Goal: Task Accomplishment & Management: Use online tool/utility

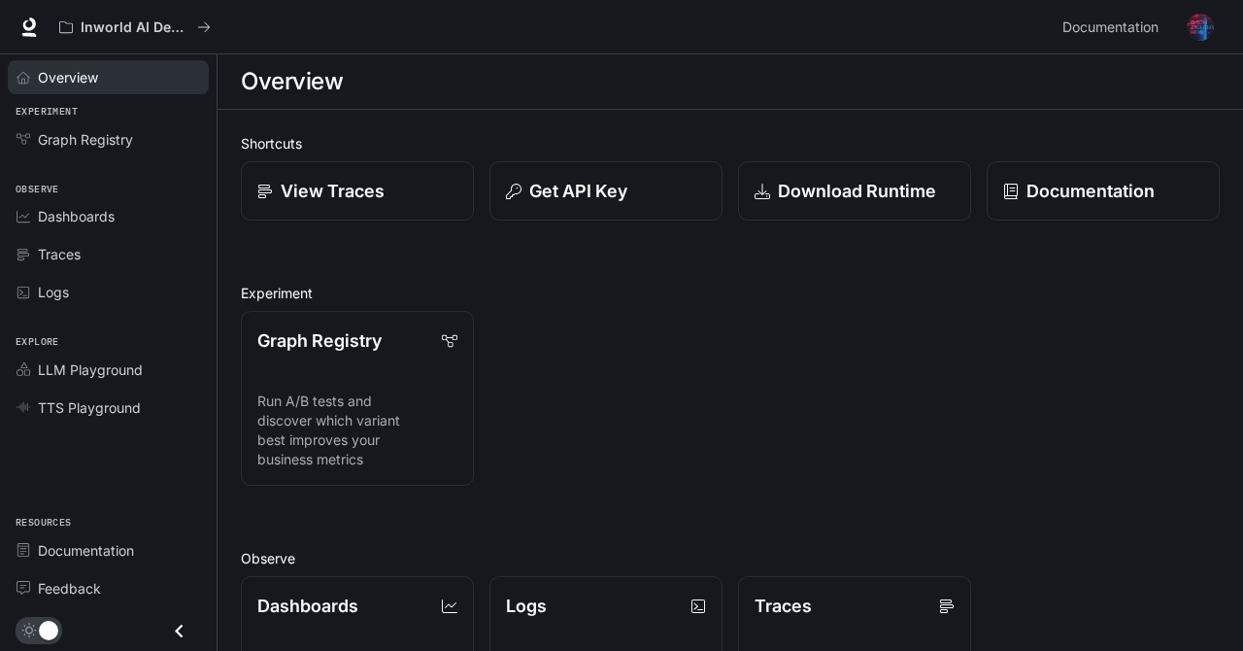
click at [77, 70] on span "Overview" at bounding box center [68, 77] width 60 height 20
click at [104, 76] on div "Overview" at bounding box center [119, 77] width 162 height 20
click at [85, 147] on span "Graph Registry" at bounding box center [85, 139] width 95 height 20
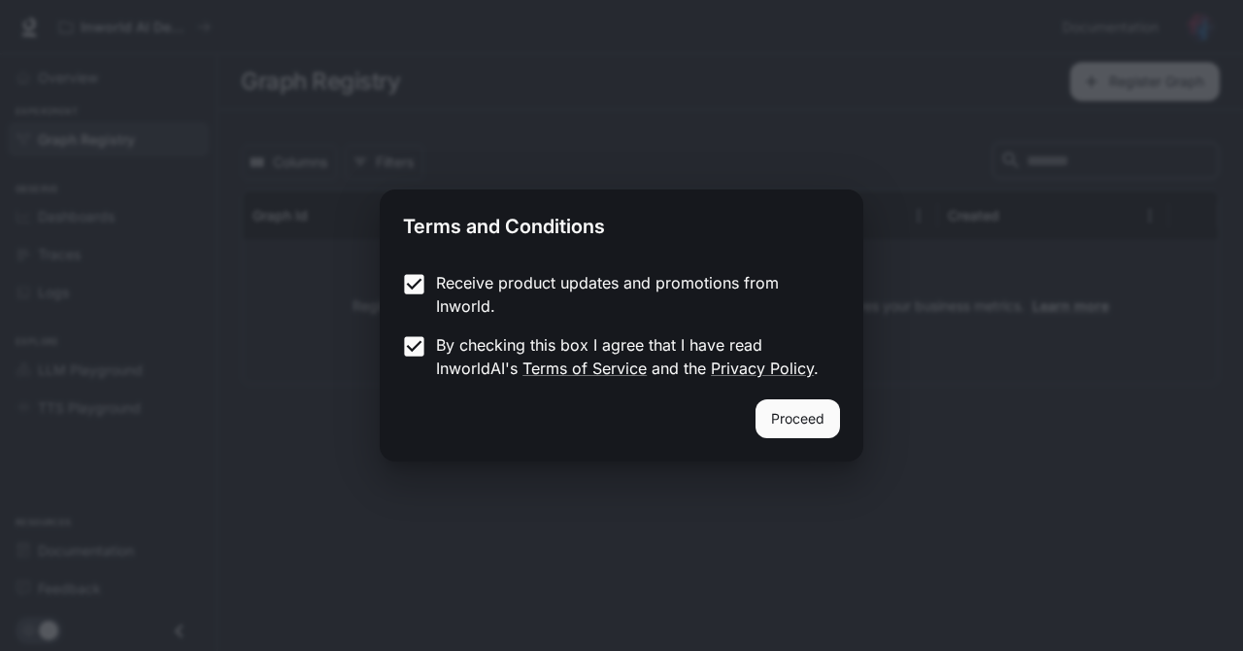
click at [812, 426] on button "Proceed" at bounding box center [798, 418] width 85 height 39
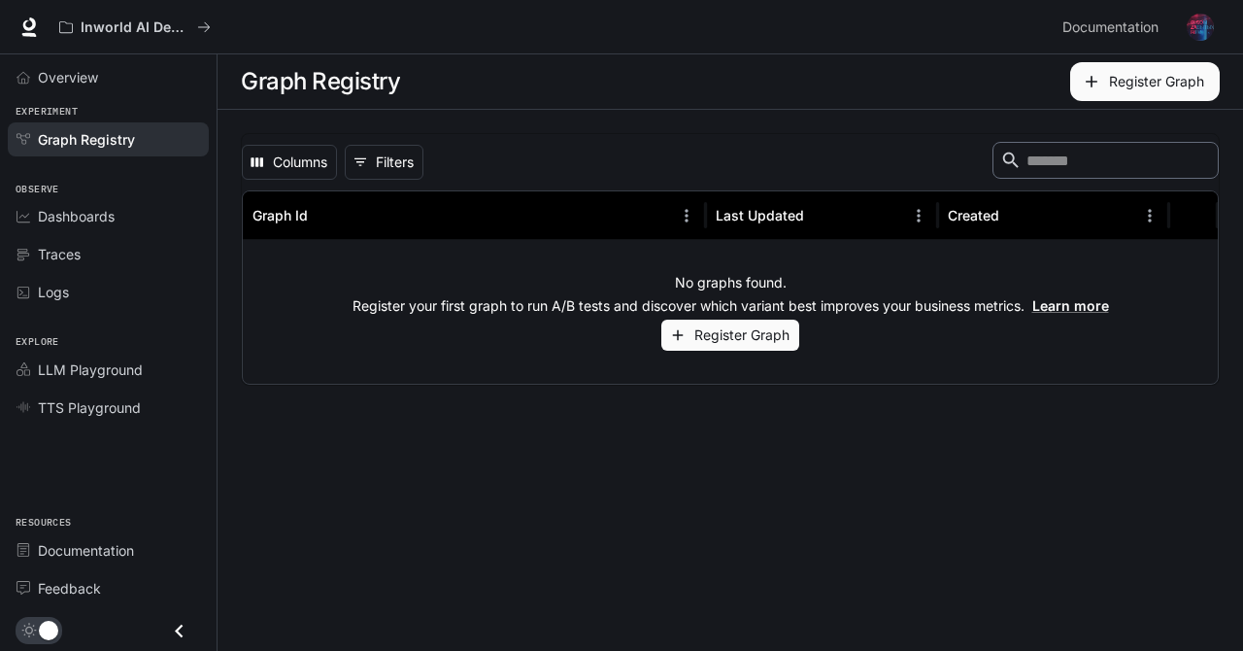
click at [70, 220] on span "Dashboards" at bounding box center [76, 216] width 77 height 20
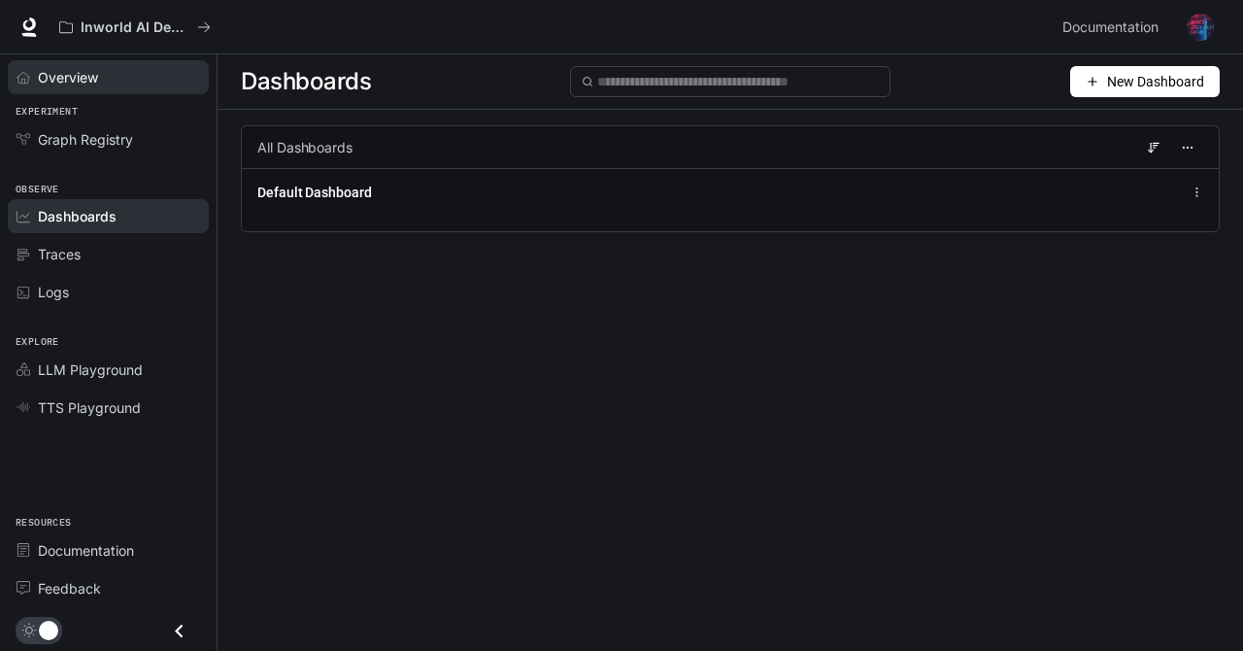
click at [71, 88] on link "Overview" at bounding box center [108, 77] width 201 height 34
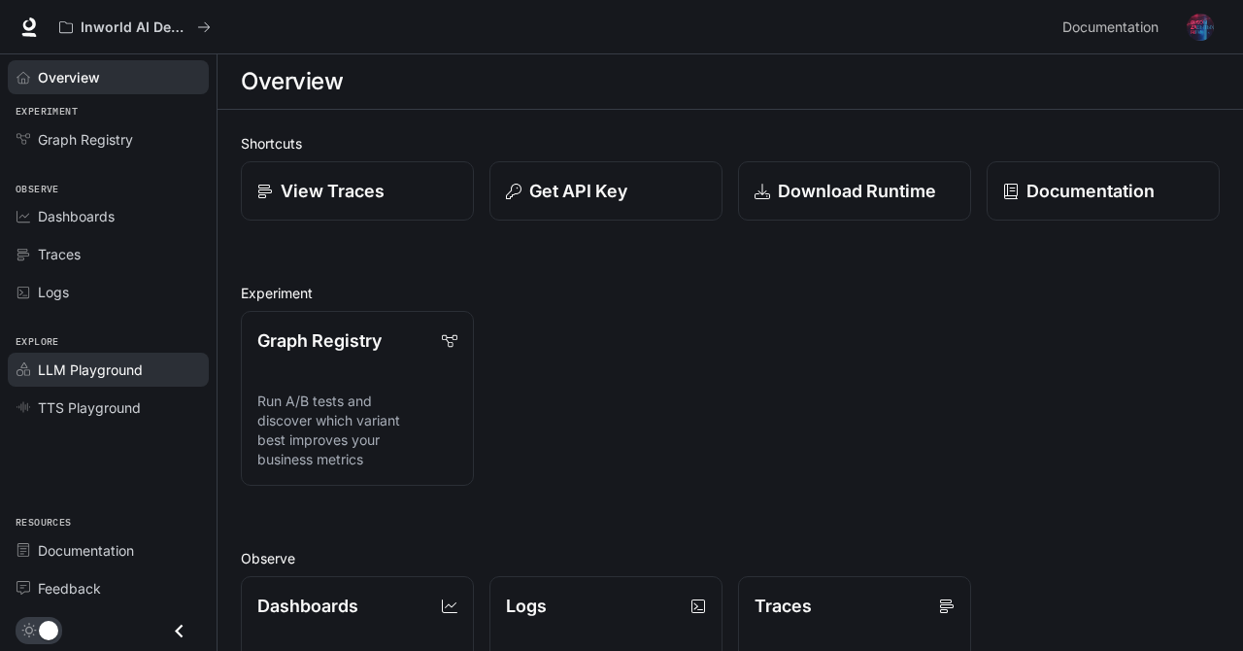
click at [84, 373] on span "LLM Playground" at bounding box center [90, 369] width 105 height 20
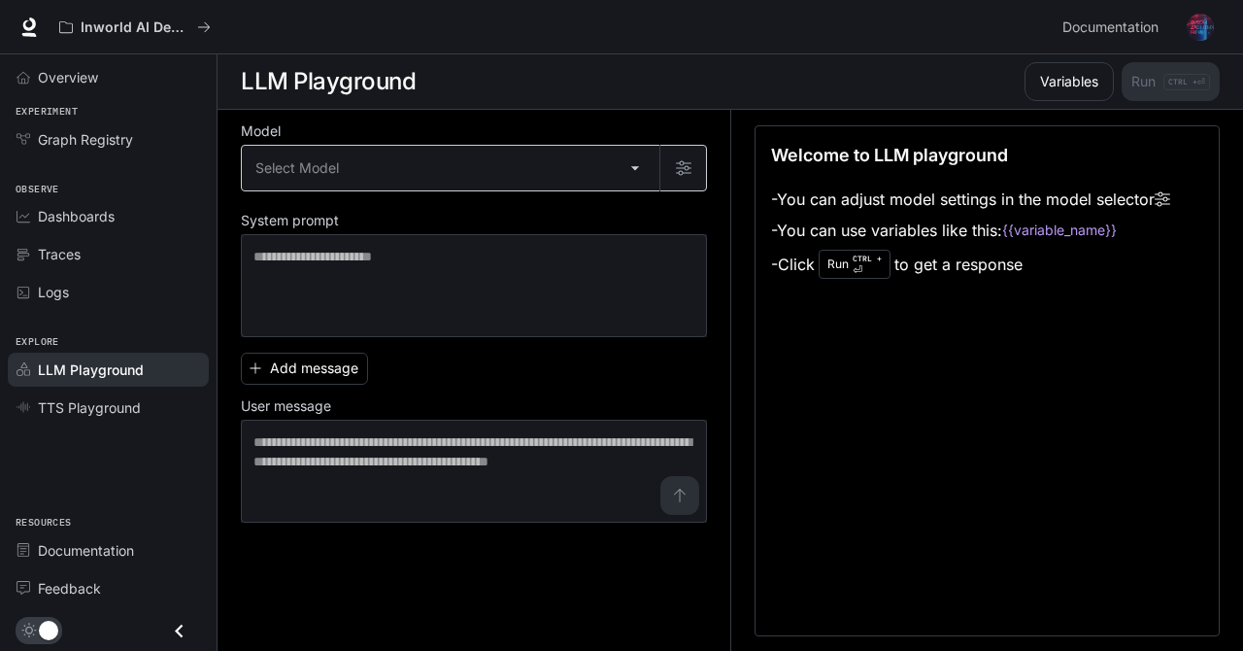
click at [579, 171] on body "Skip to main content Inworld AI Demos Documentation Documentation Portal Overvi…" at bounding box center [621, 326] width 1243 height 652
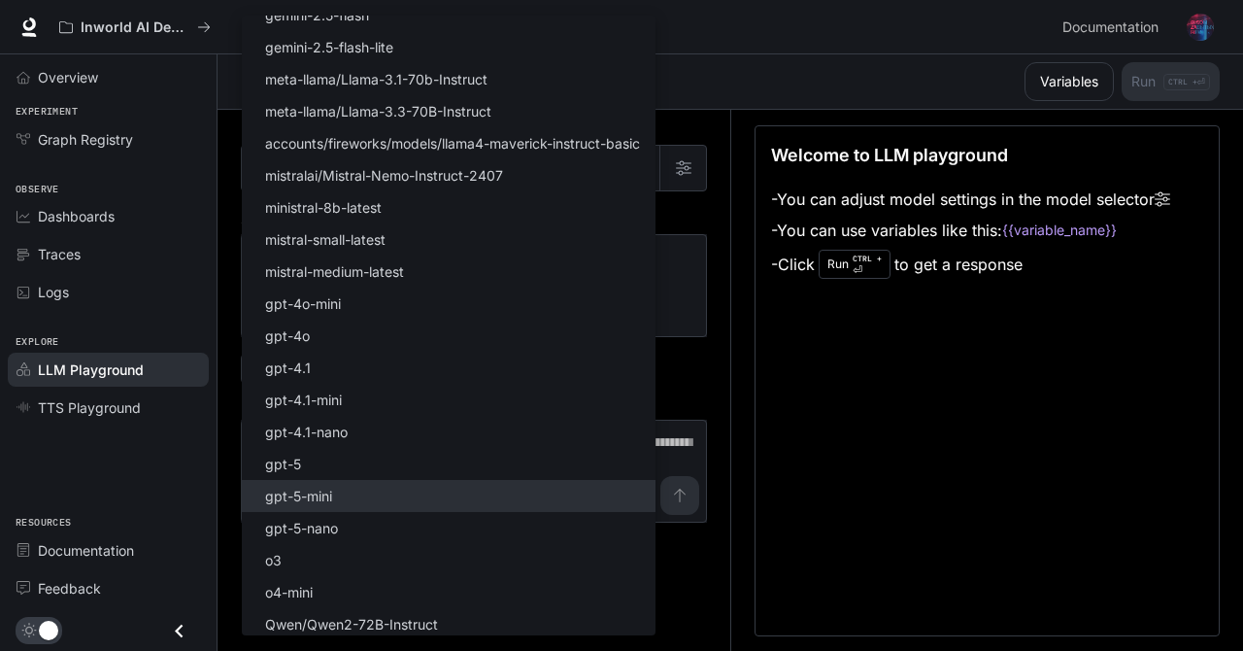
scroll to position [182, 0]
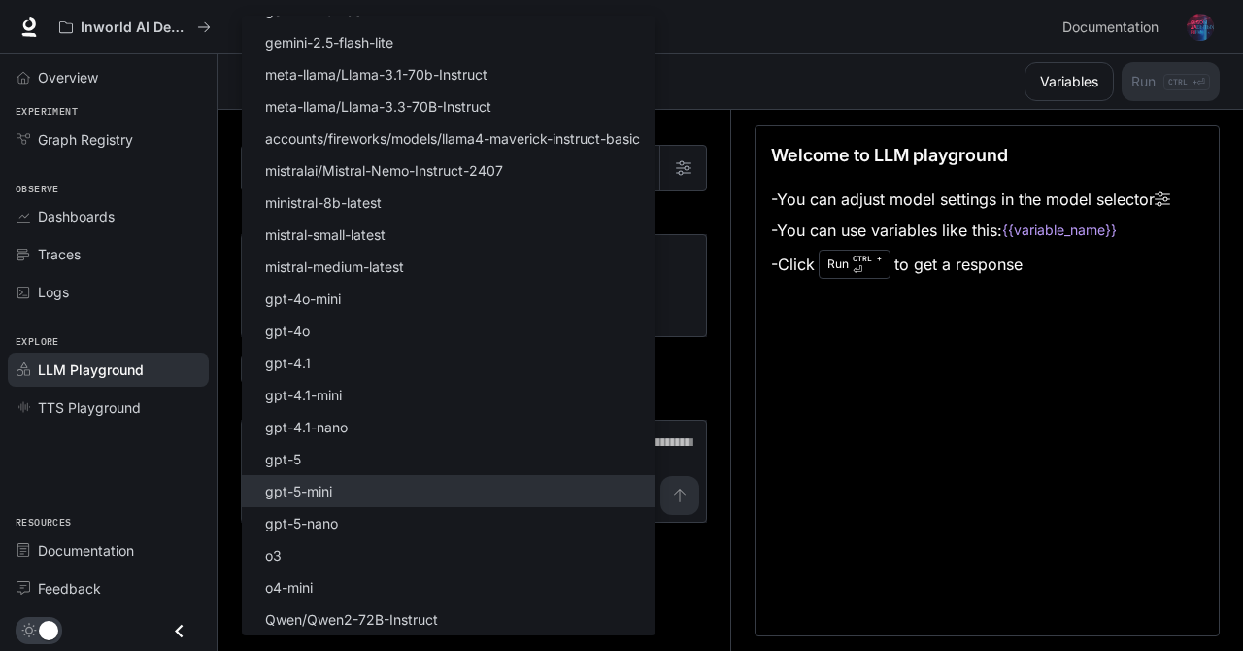
click at [411, 477] on li "gpt-5-mini" at bounding box center [449, 491] width 414 height 32
click at [410, 479] on li "gpt-5-mini" at bounding box center [449, 491] width 414 height 32
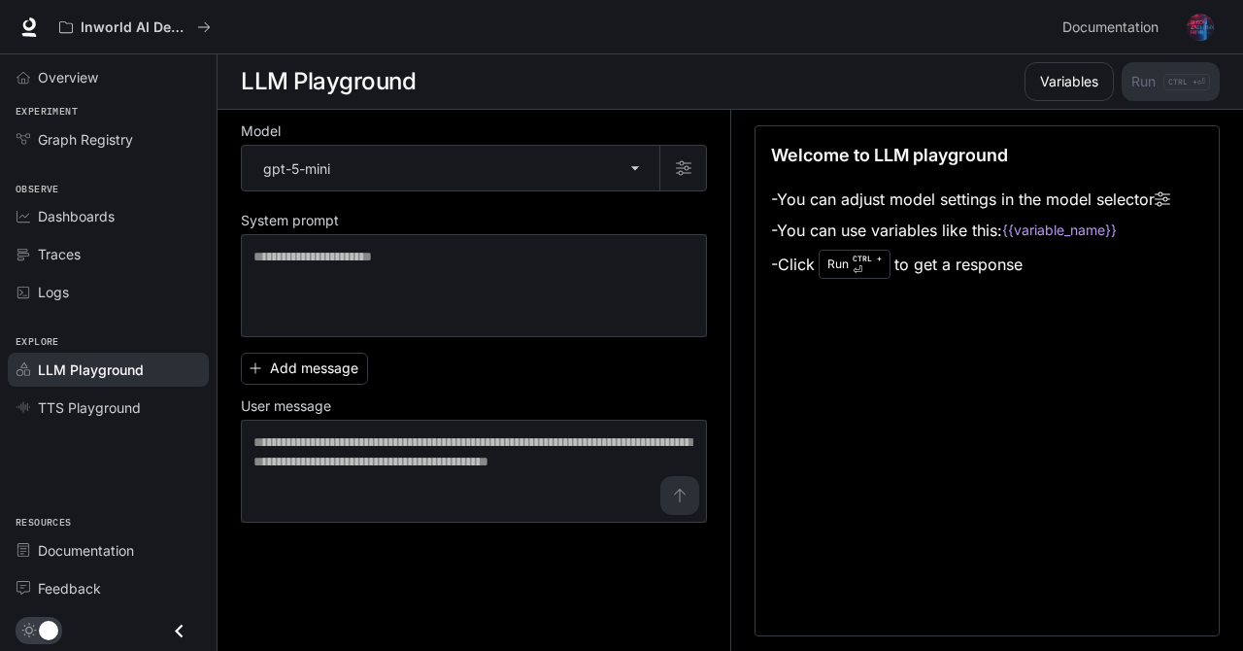
type input "**********"
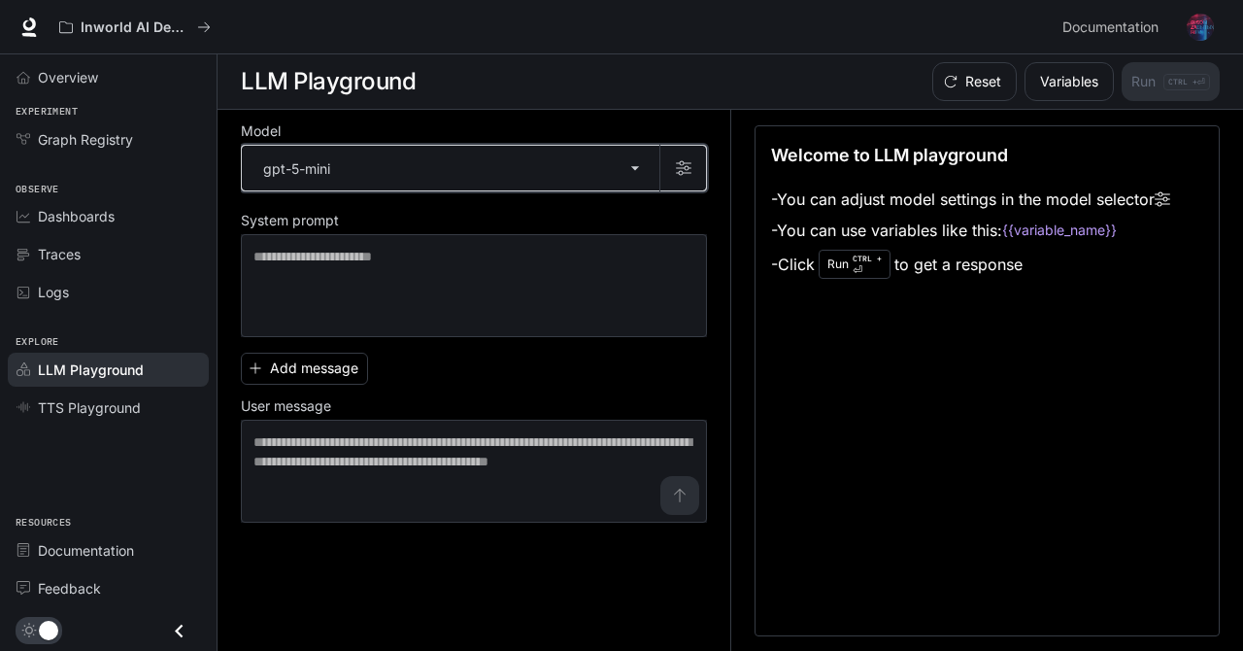
click at [668, 174] on button "button" at bounding box center [683, 168] width 47 height 47
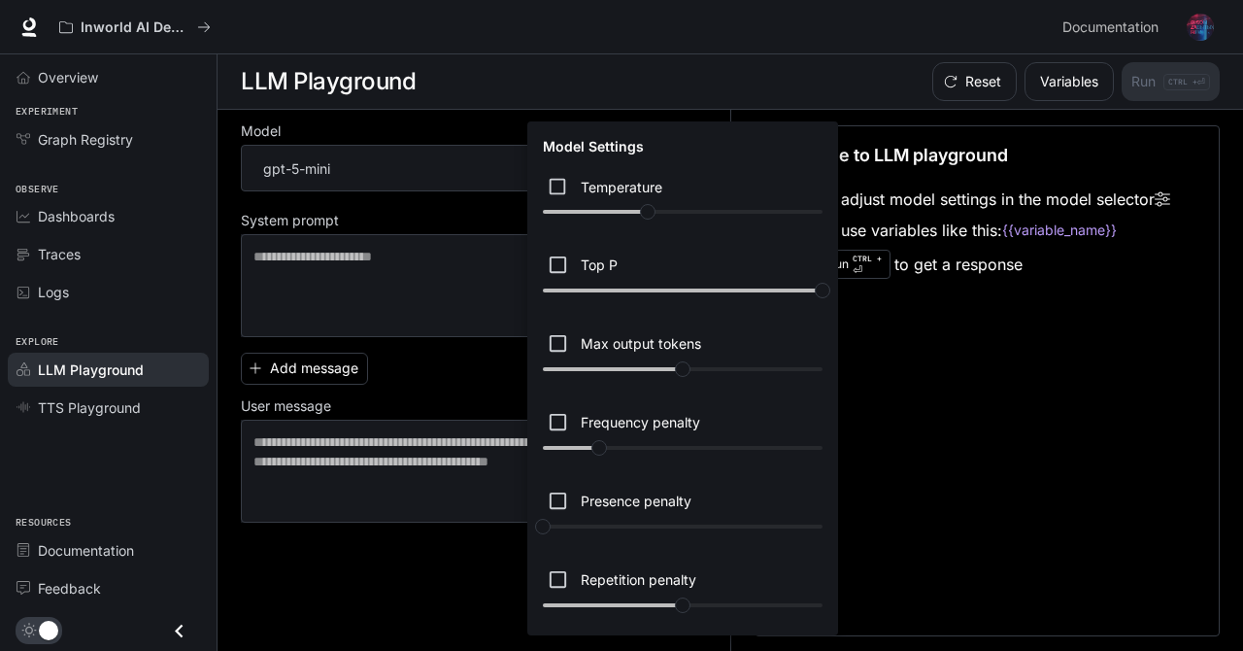
click at [429, 282] on div at bounding box center [621, 325] width 1243 height 651
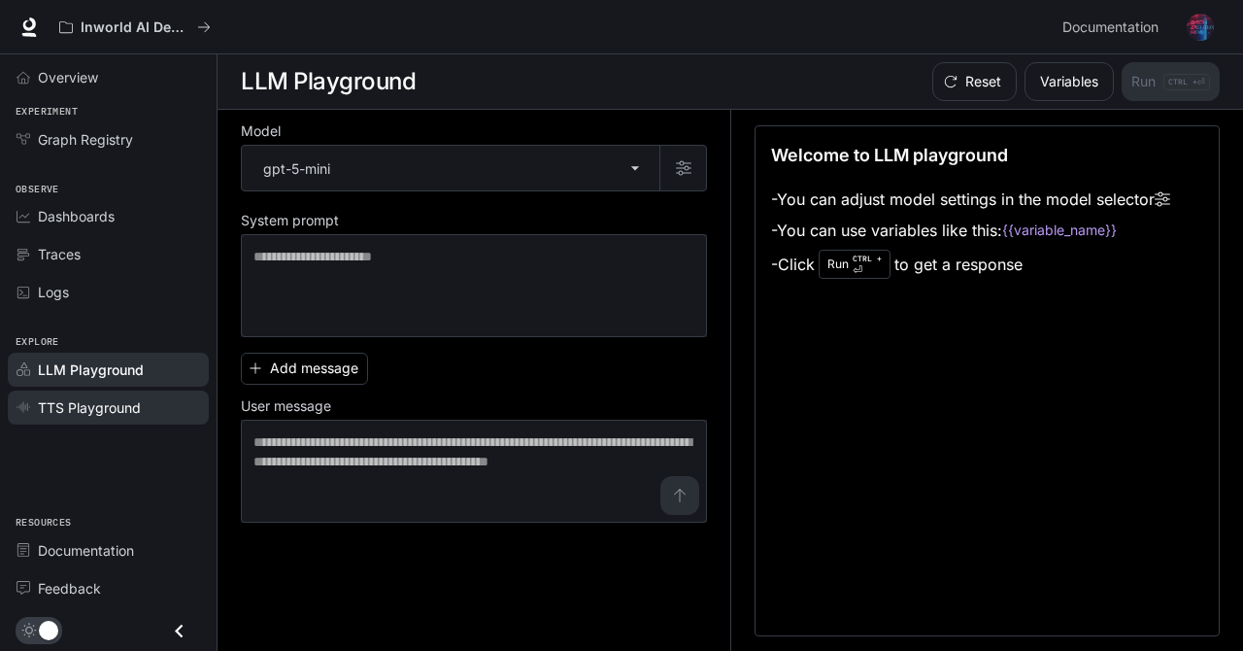
click at [139, 420] on link "TTS Playground" at bounding box center [108, 408] width 201 height 34
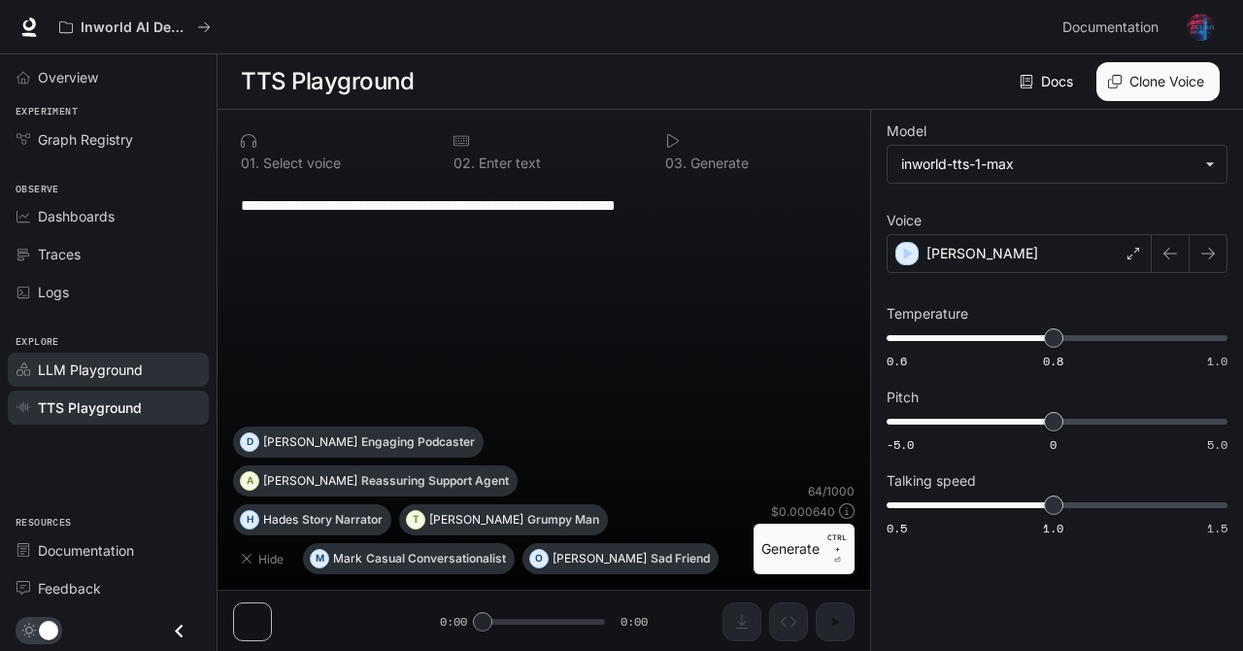
click at [122, 379] on span "LLM Playground" at bounding box center [90, 369] width 105 height 20
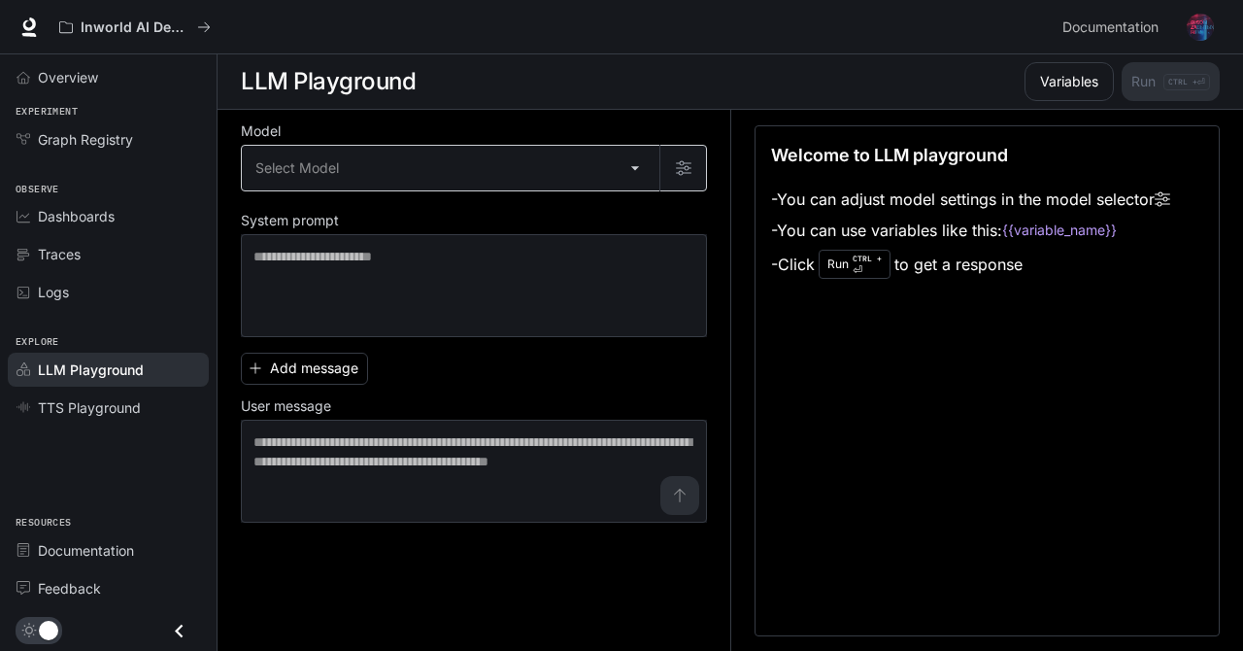
click at [626, 170] on body "Skip to main content Inworld AI Demos Documentation Documentation Portal Overvi…" at bounding box center [621, 326] width 1243 height 652
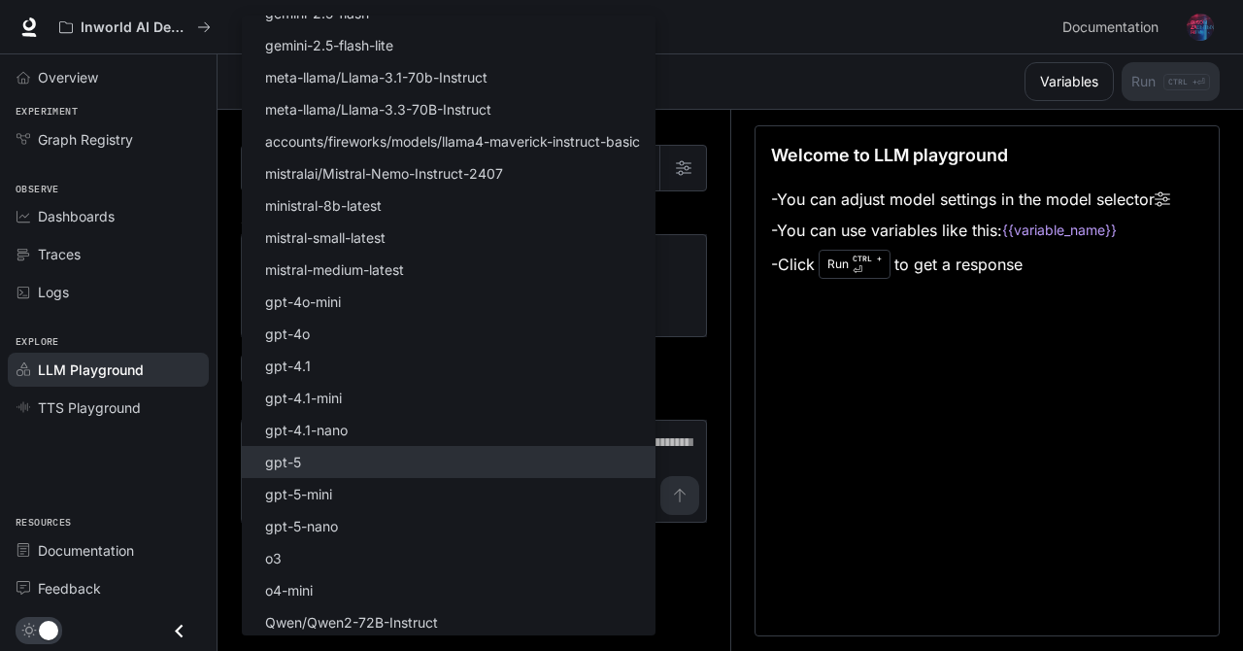
scroll to position [182, 0]
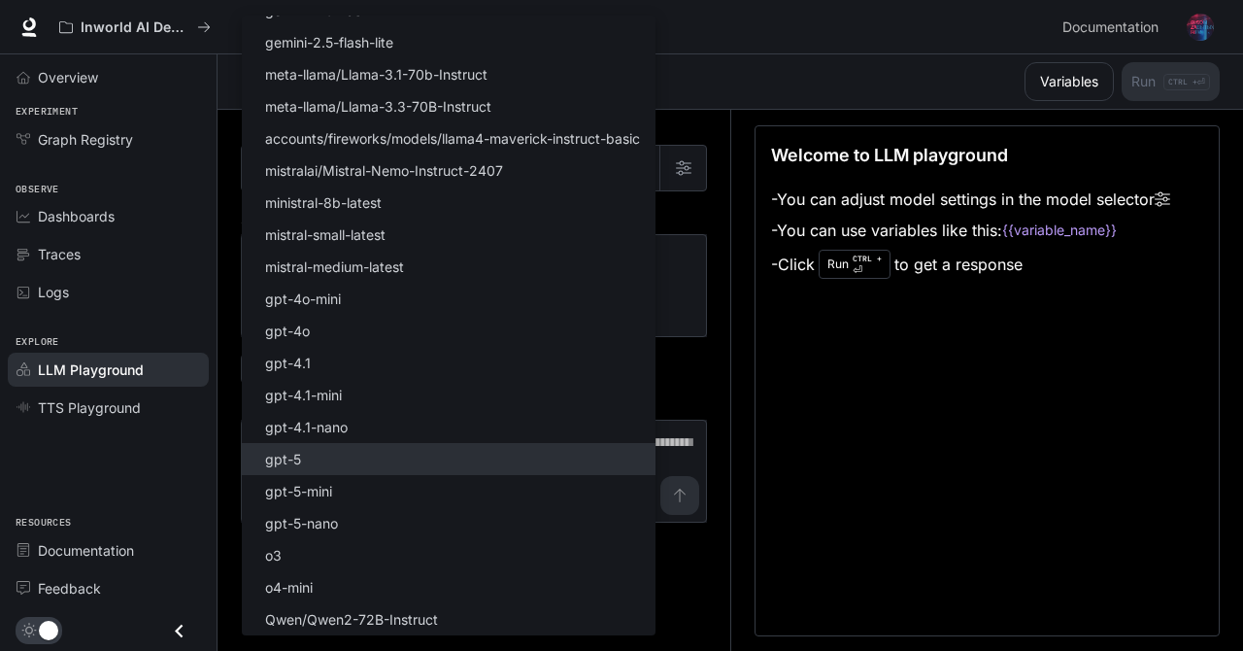
click at [293, 455] on p "gpt-5" at bounding box center [283, 459] width 36 height 20
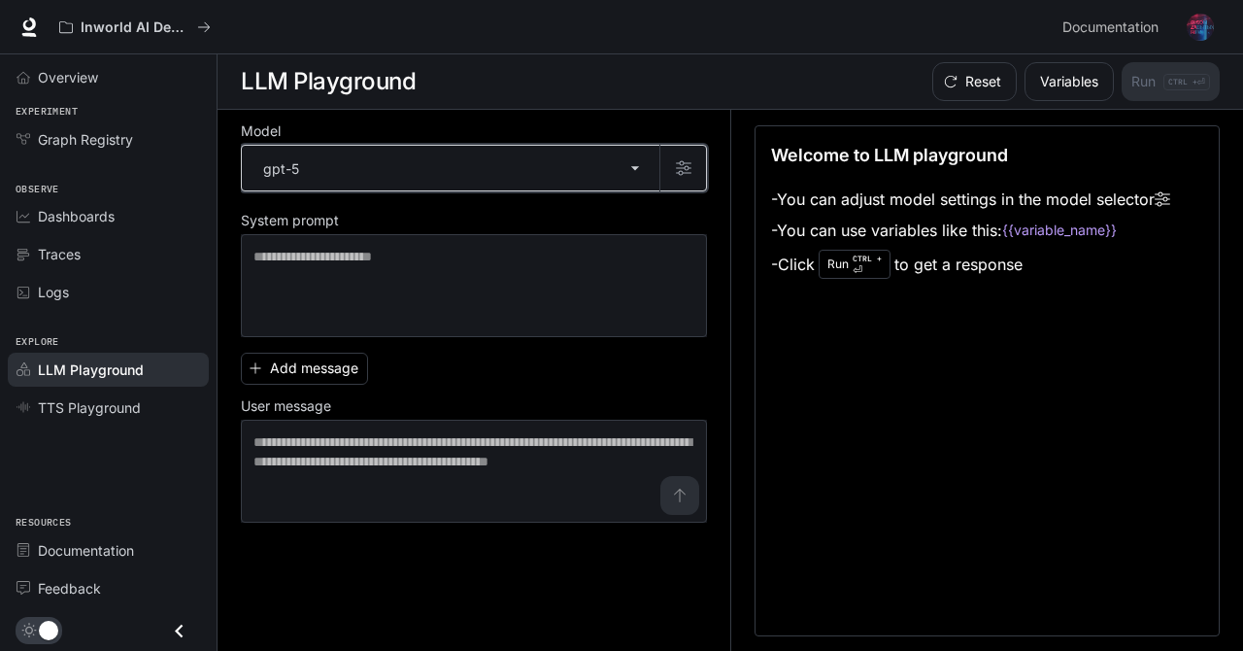
type input "*****"
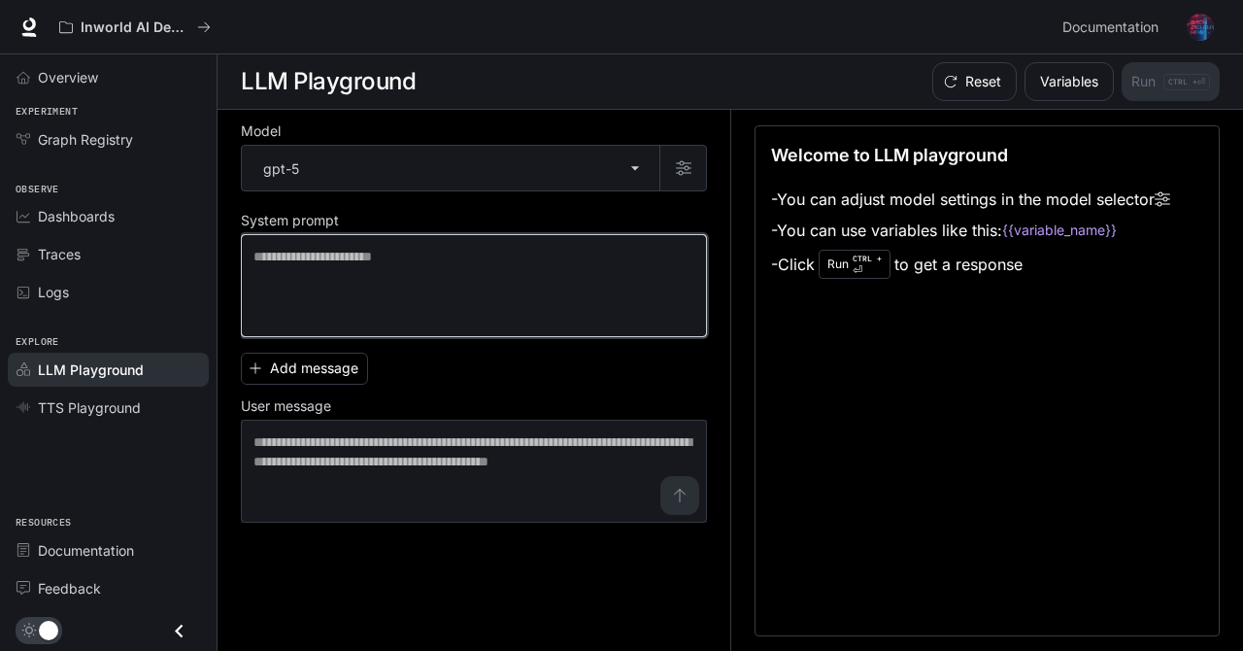
click at [566, 297] on textarea at bounding box center [474, 286] width 441 height 78
type textarea "******"
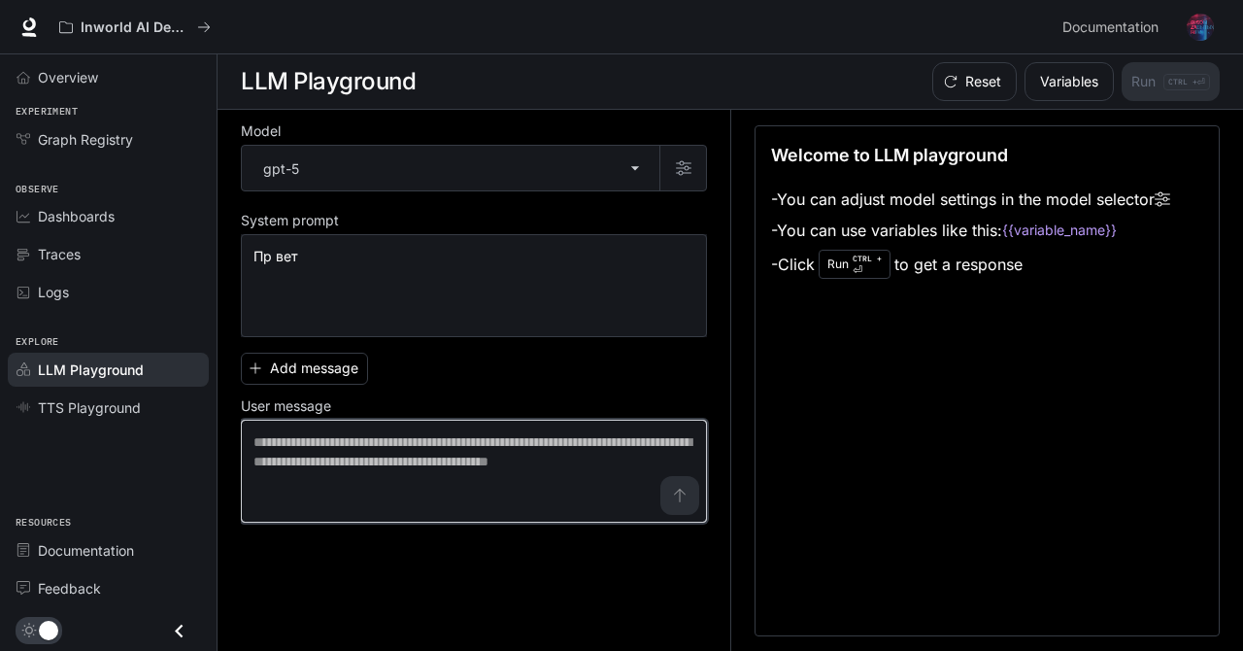
click at [529, 465] on textarea at bounding box center [474, 471] width 441 height 78
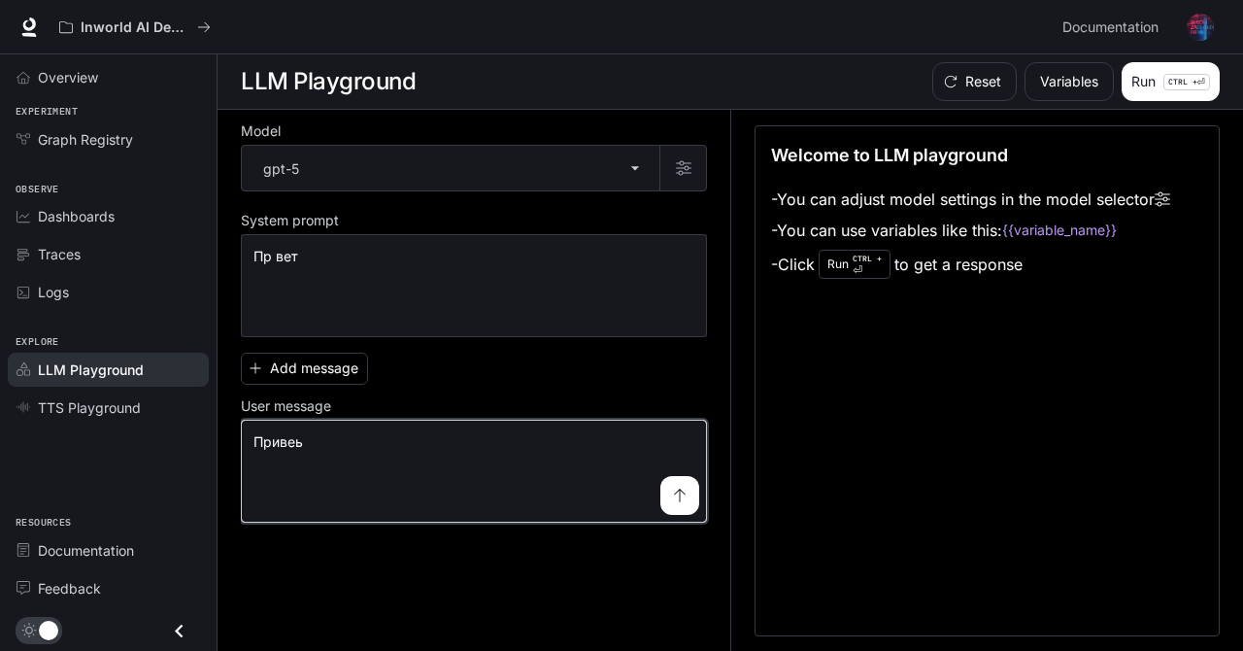
type textarea "******"
click at [671, 500] on button "submit" at bounding box center [680, 495] width 39 height 39
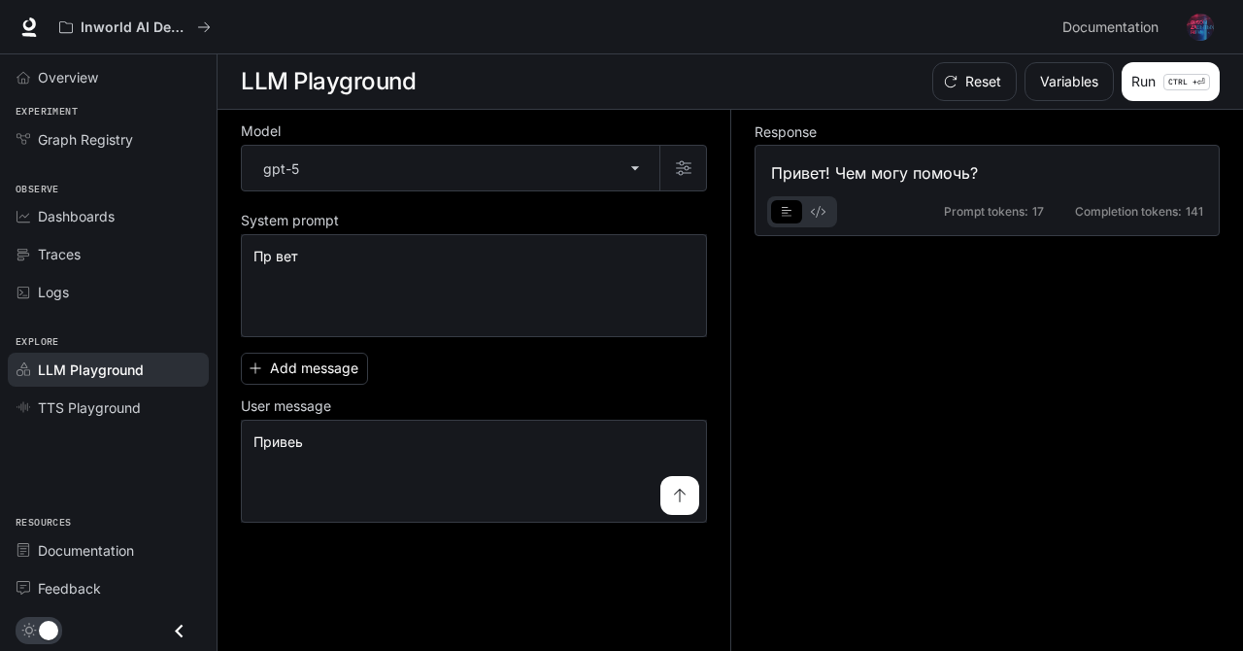
click at [1142, 79] on button "Run CTRL + ⏎" at bounding box center [1171, 81] width 98 height 39
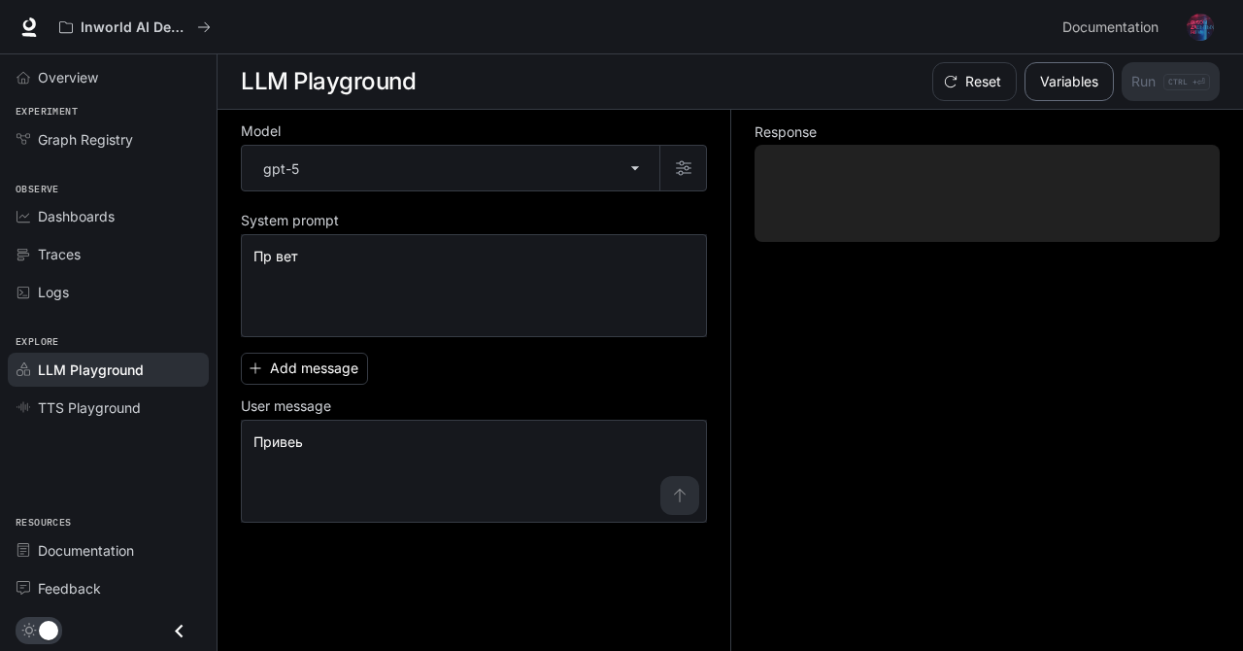
click at [1067, 82] on button "Variables" at bounding box center [1069, 81] width 89 height 39
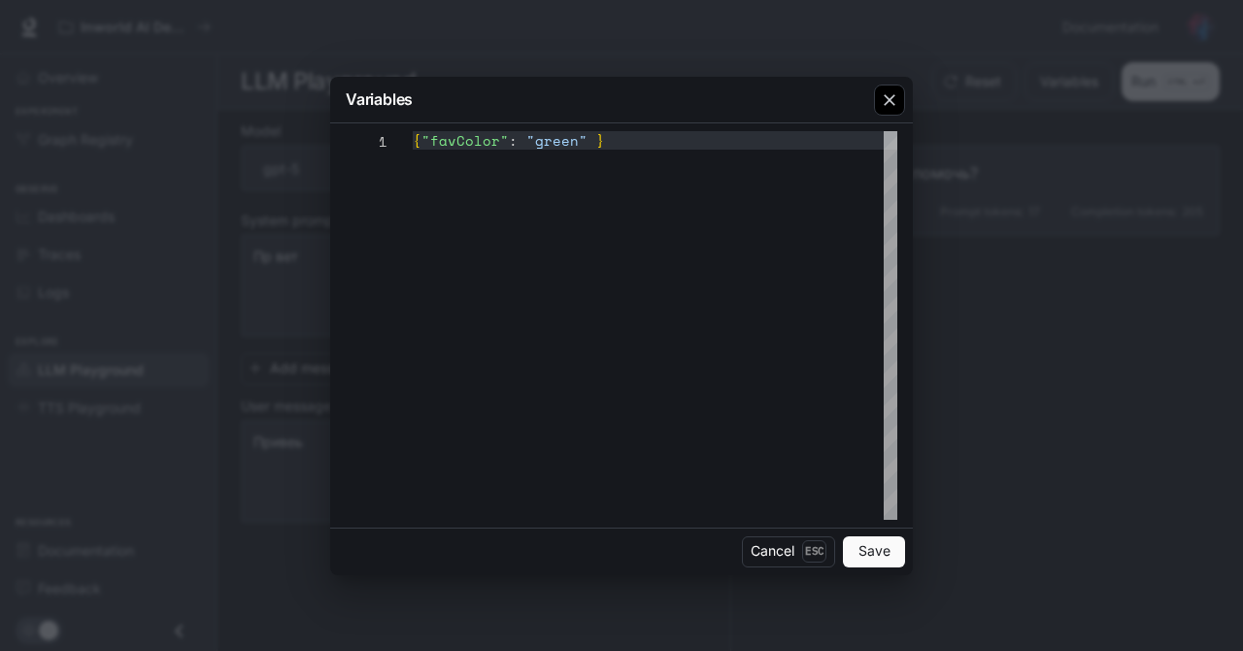
click at [890, 104] on icon "button" at bounding box center [889, 99] width 19 height 19
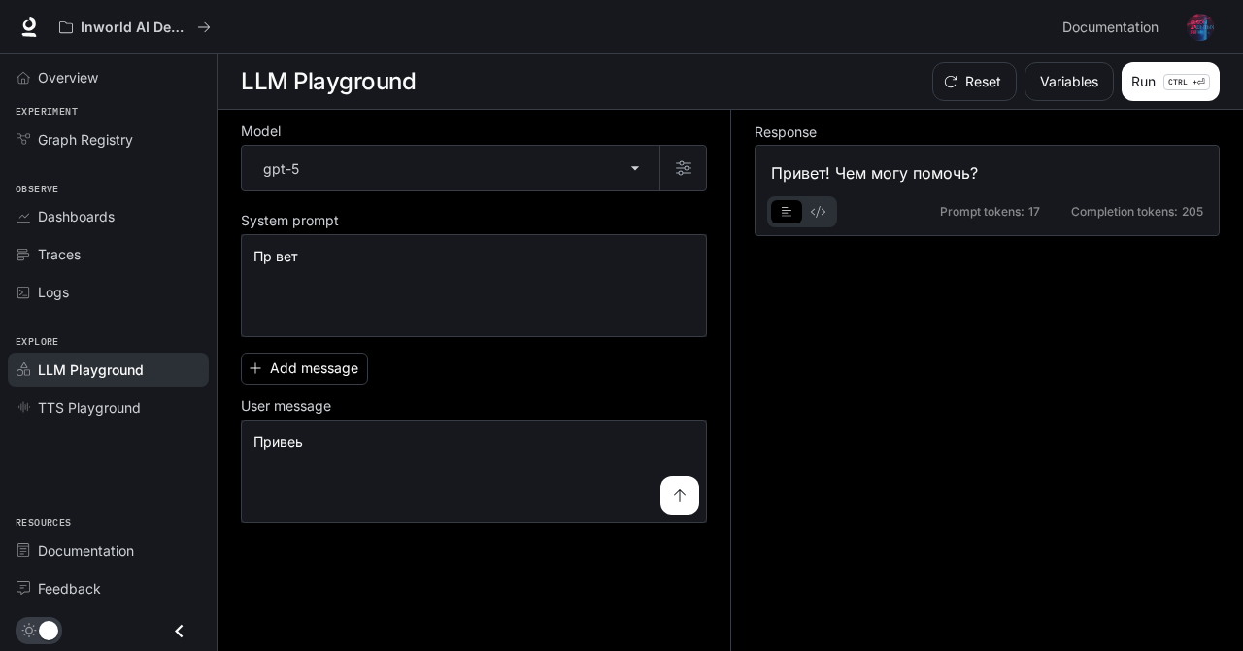
click at [901, 201] on div "Prompt tokens: 17 Completion tokens: 205" at bounding box center [987, 206] width 432 height 43
click at [799, 203] on button "basic tabs example" at bounding box center [786, 211] width 31 height 31
click at [169, 637] on icon "Close drawer" at bounding box center [179, 631] width 26 height 26
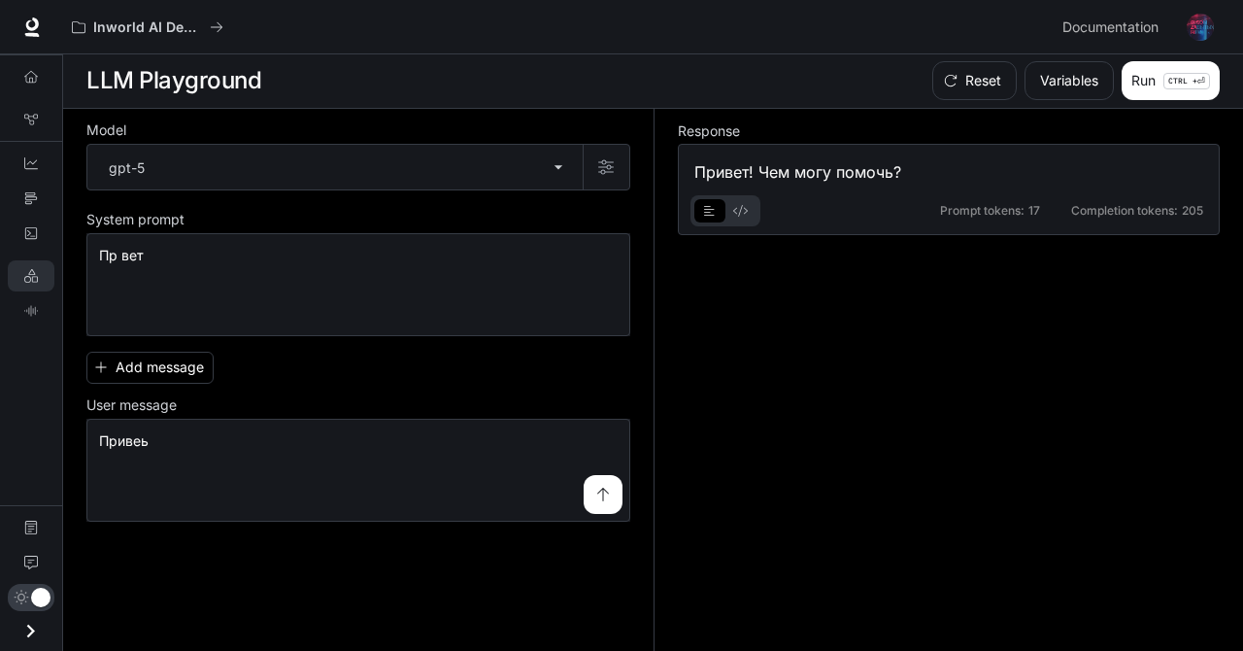
click at [34, 642] on icon "Open drawer" at bounding box center [30, 631] width 26 height 26
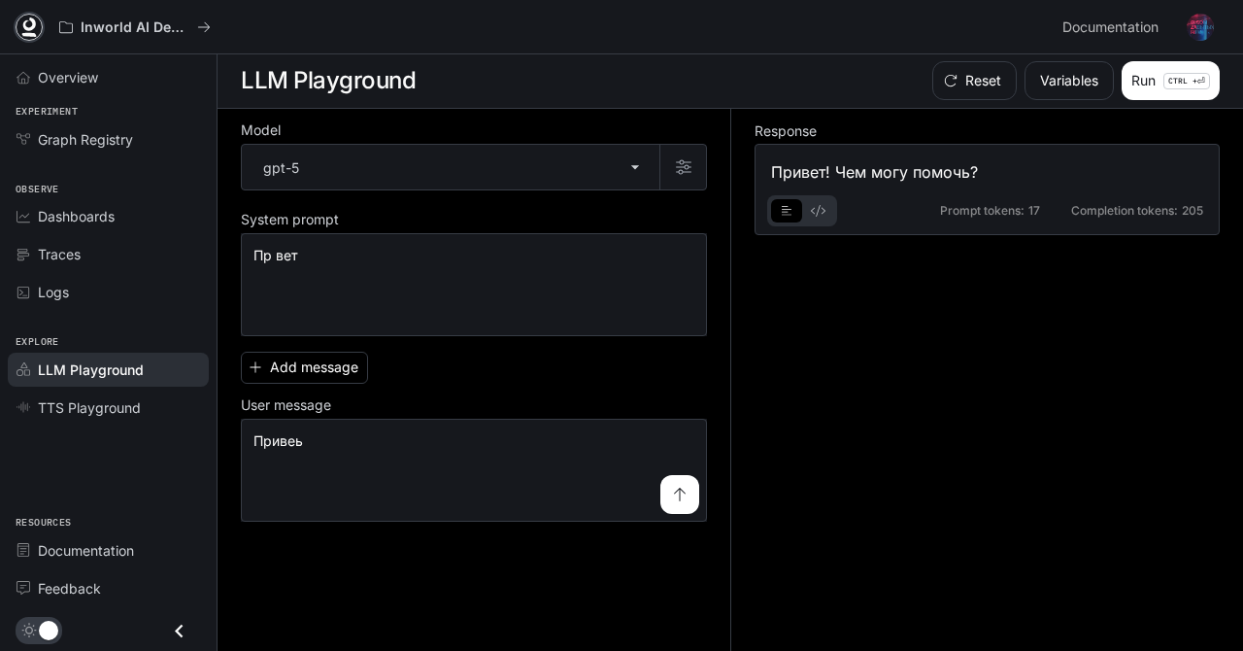
click at [26, 34] on icon at bounding box center [29, 35] width 15 height 4
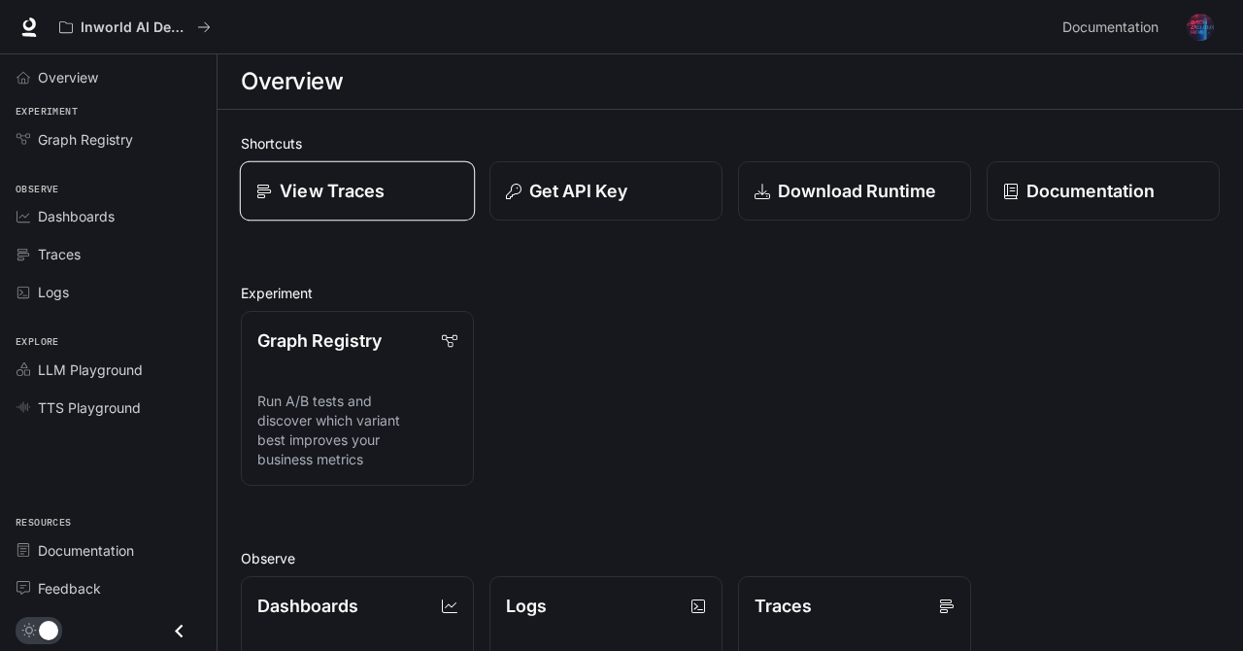
click at [350, 196] on p "View Traces" at bounding box center [332, 191] width 105 height 26
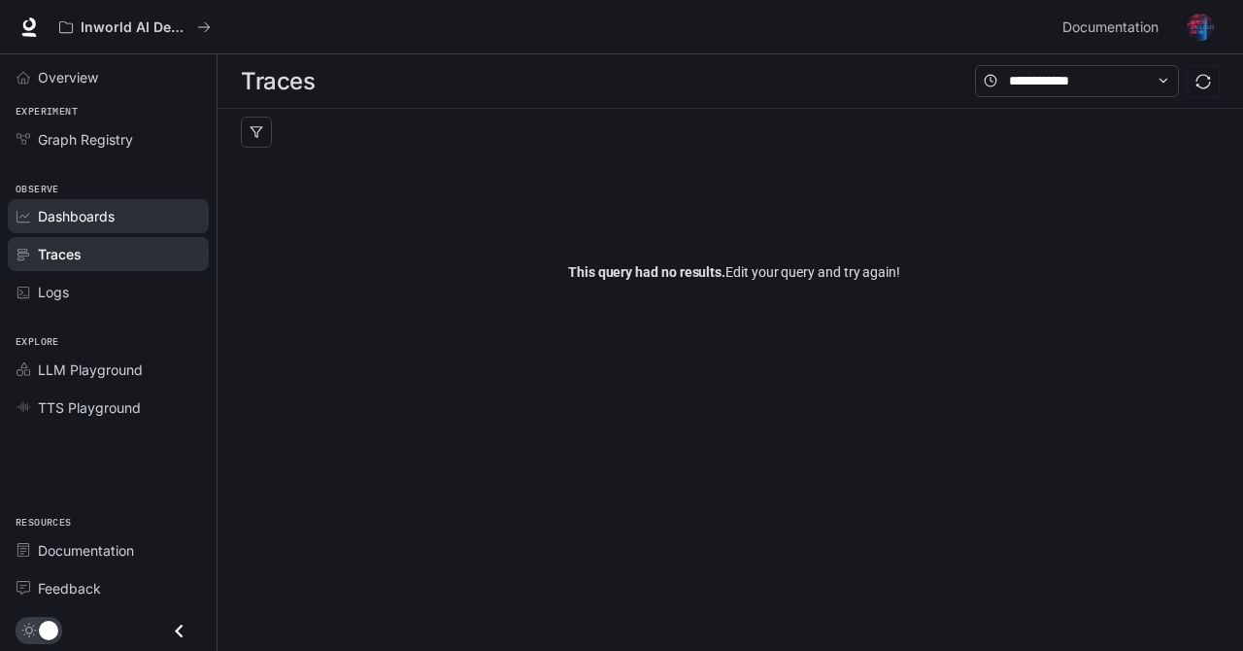
click at [104, 220] on span "Dashboards" at bounding box center [76, 216] width 77 height 20
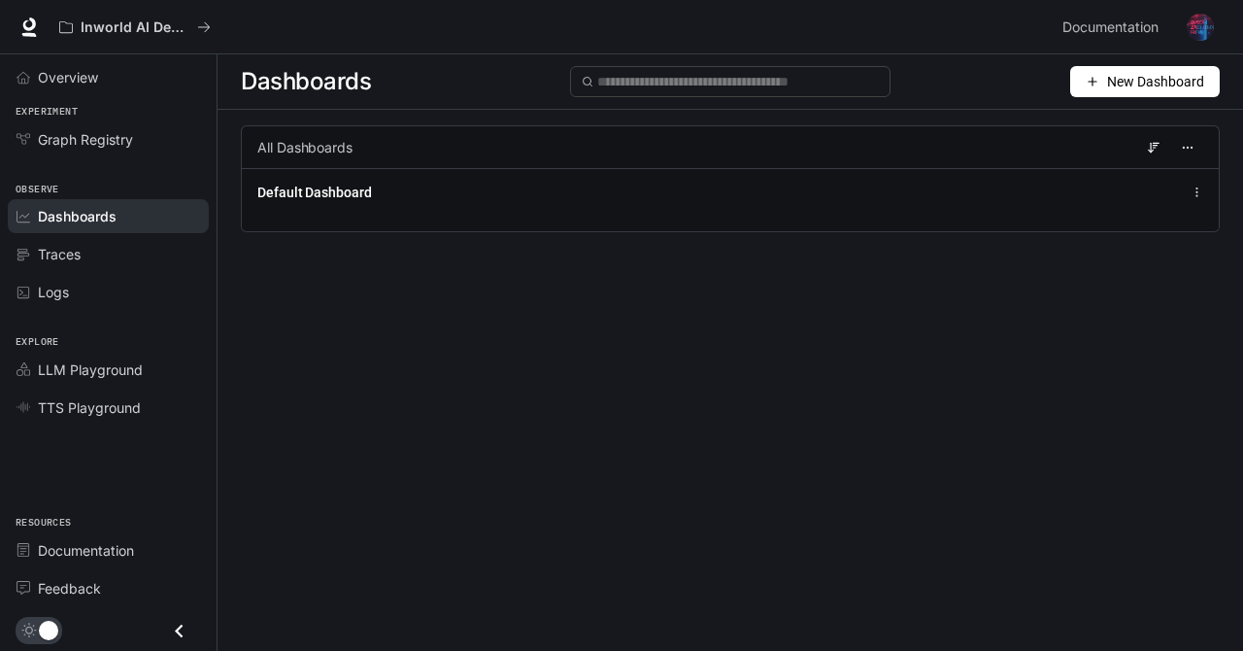
click at [1093, 82] on icon "button" at bounding box center [1093, 82] width 0 height 8
click at [936, 79] on div "New Dashboard" at bounding box center [1060, 81] width 322 height 31
click at [87, 150] on link "Graph Registry" at bounding box center [108, 139] width 201 height 34
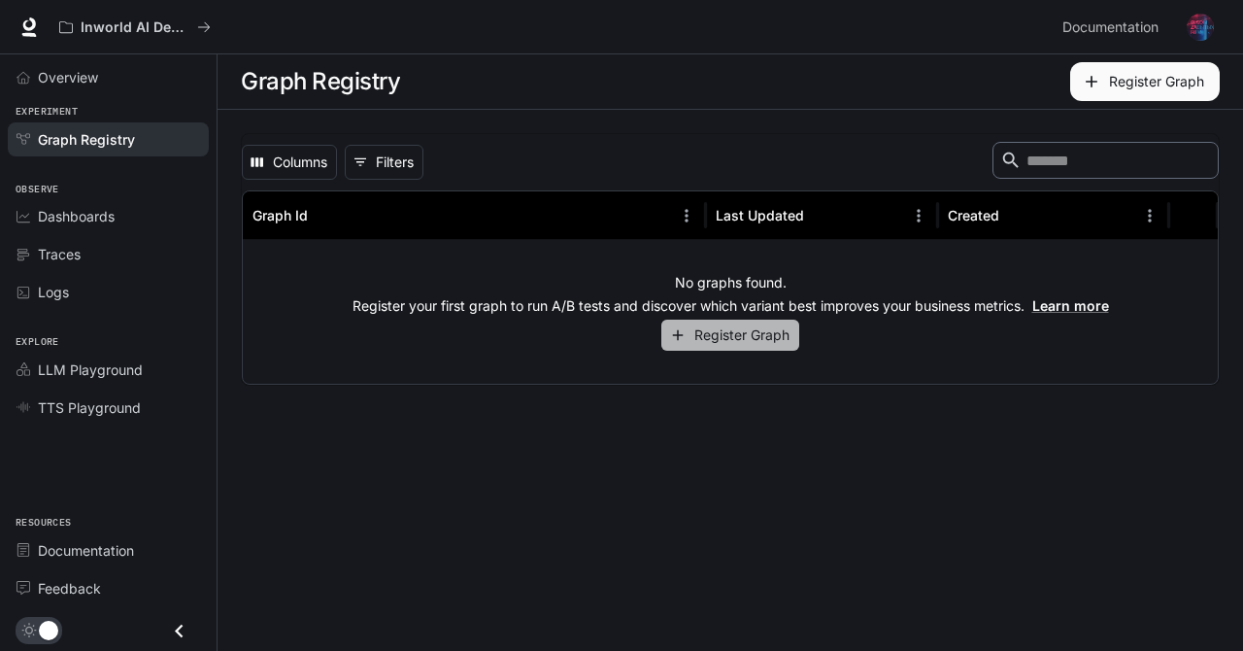
click at [736, 325] on button "Register Graph" at bounding box center [731, 336] width 138 height 32
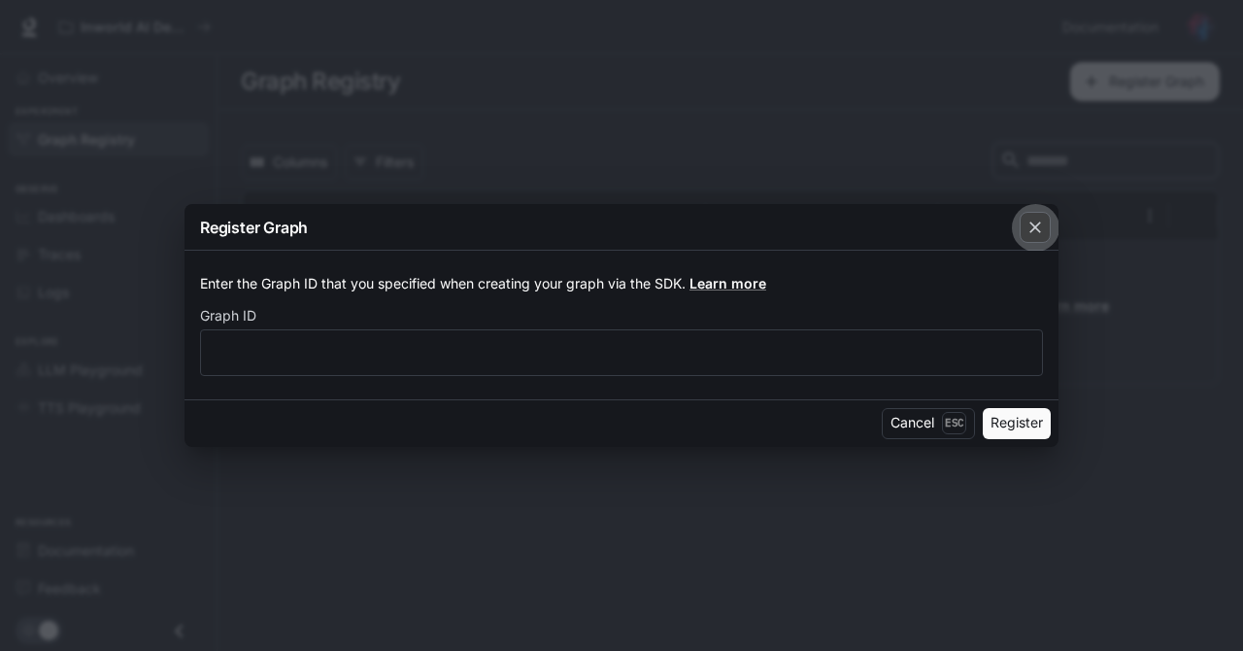
click at [1032, 230] on icon "button" at bounding box center [1035, 227] width 19 height 19
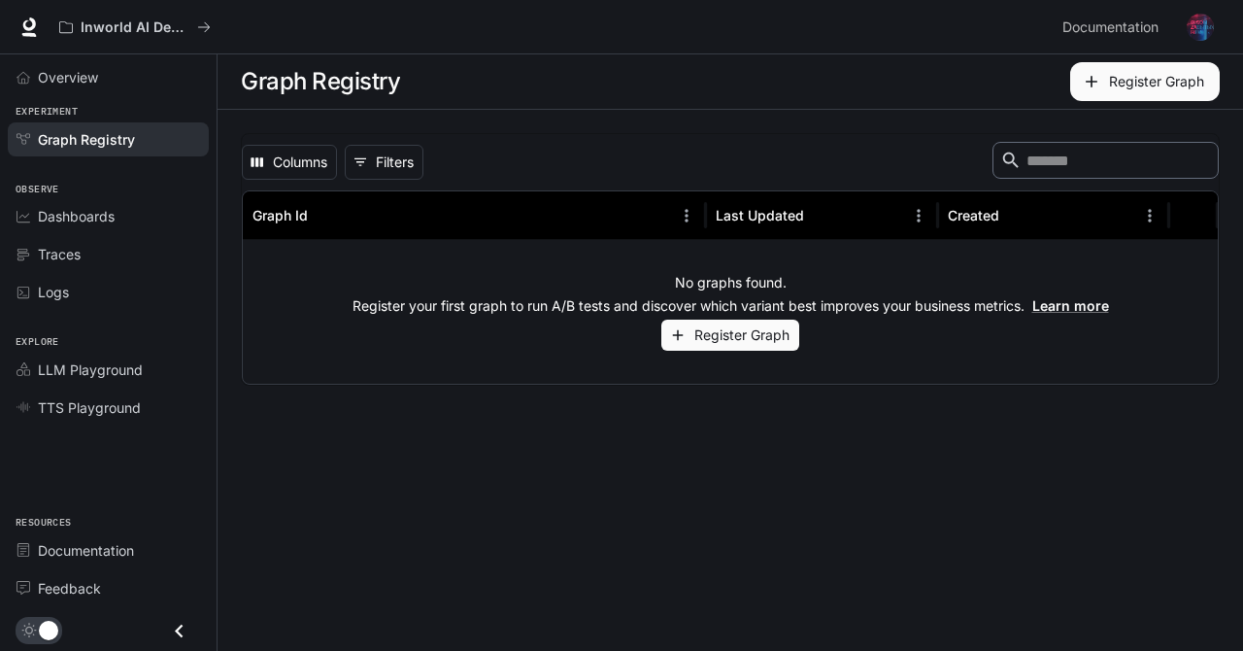
click at [172, 633] on icon "Close drawer" at bounding box center [179, 631] width 26 height 26
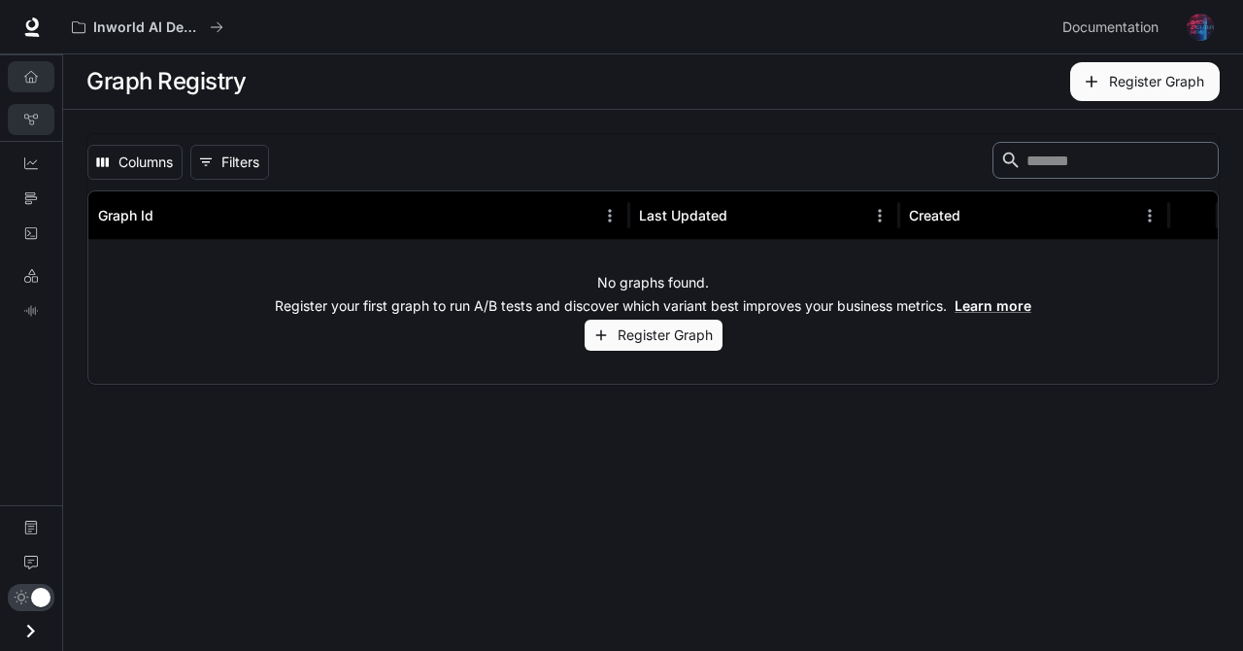
click at [30, 80] on icon "Overview" at bounding box center [31, 77] width 14 height 14
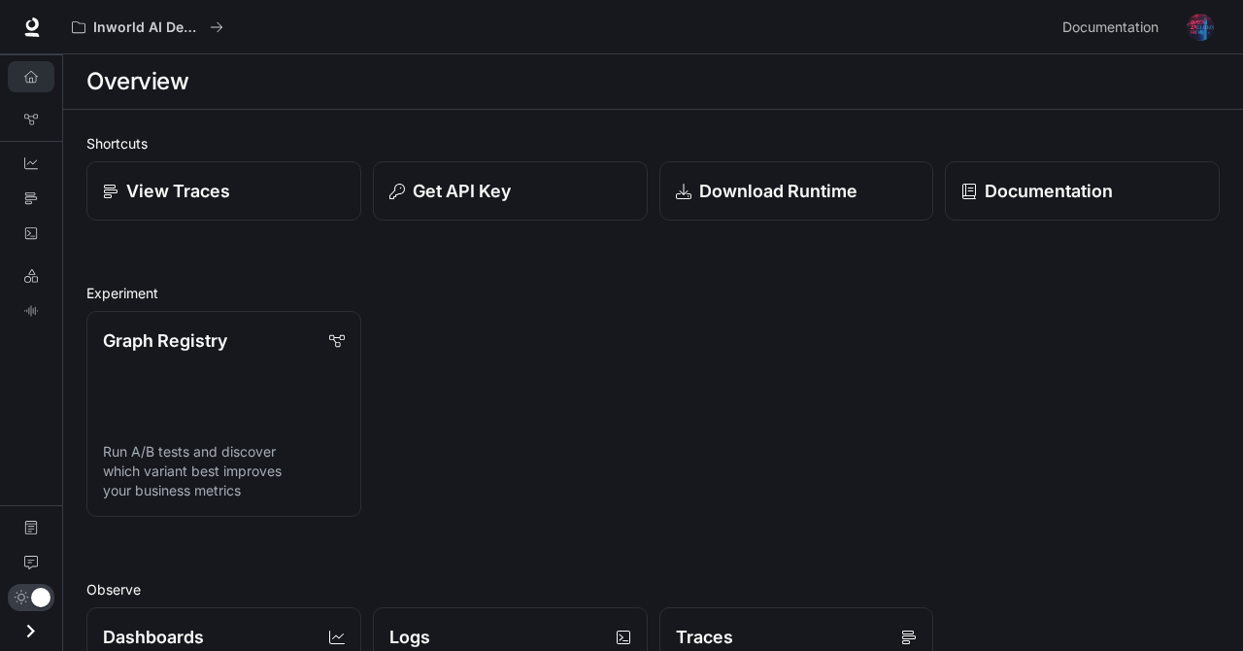
click at [31, 75] on icon "Overview" at bounding box center [31, 77] width 14 height 14
click at [422, 175] on button "Get API Key" at bounding box center [510, 191] width 278 height 60
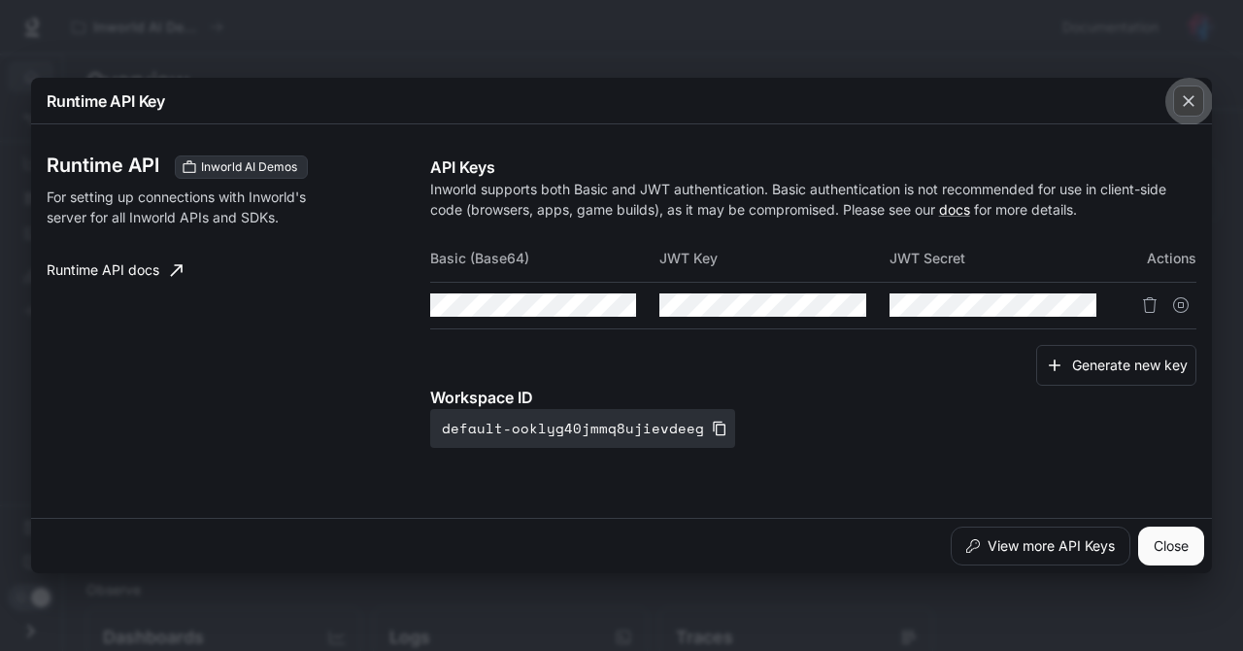
click at [1187, 108] on icon "button" at bounding box center [1188, 100] width 19 height 19
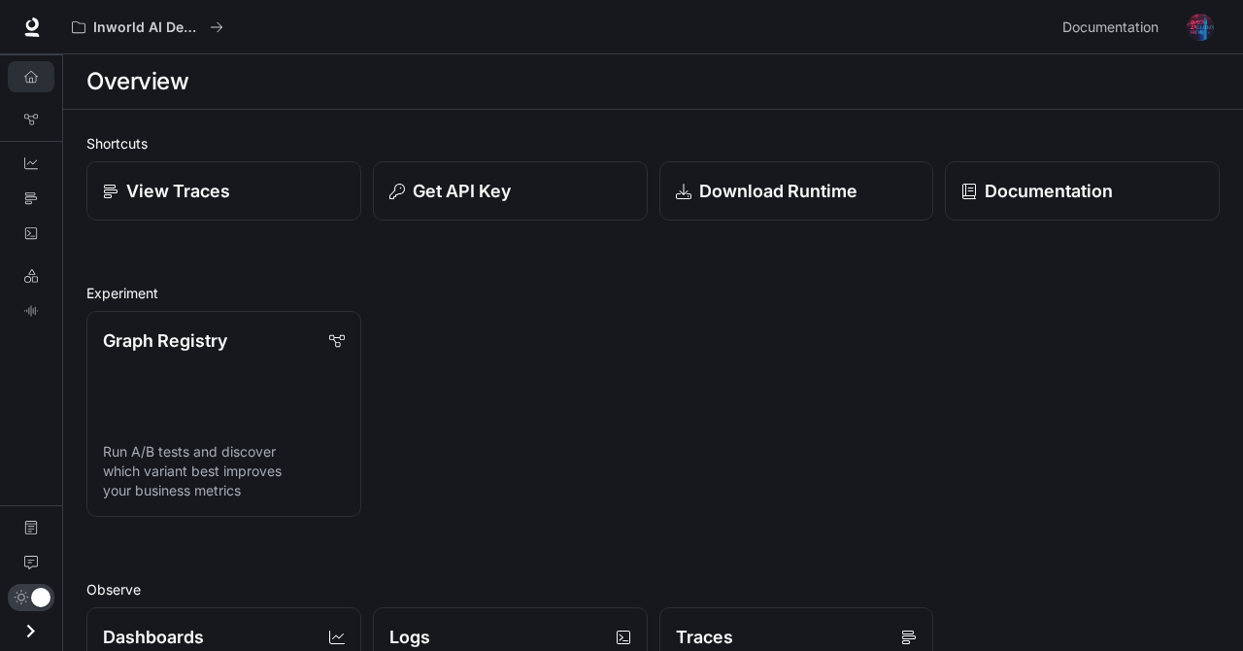
click at [1208, 27] on img "button" at bounding box center [1200, 27] width 27 height 27
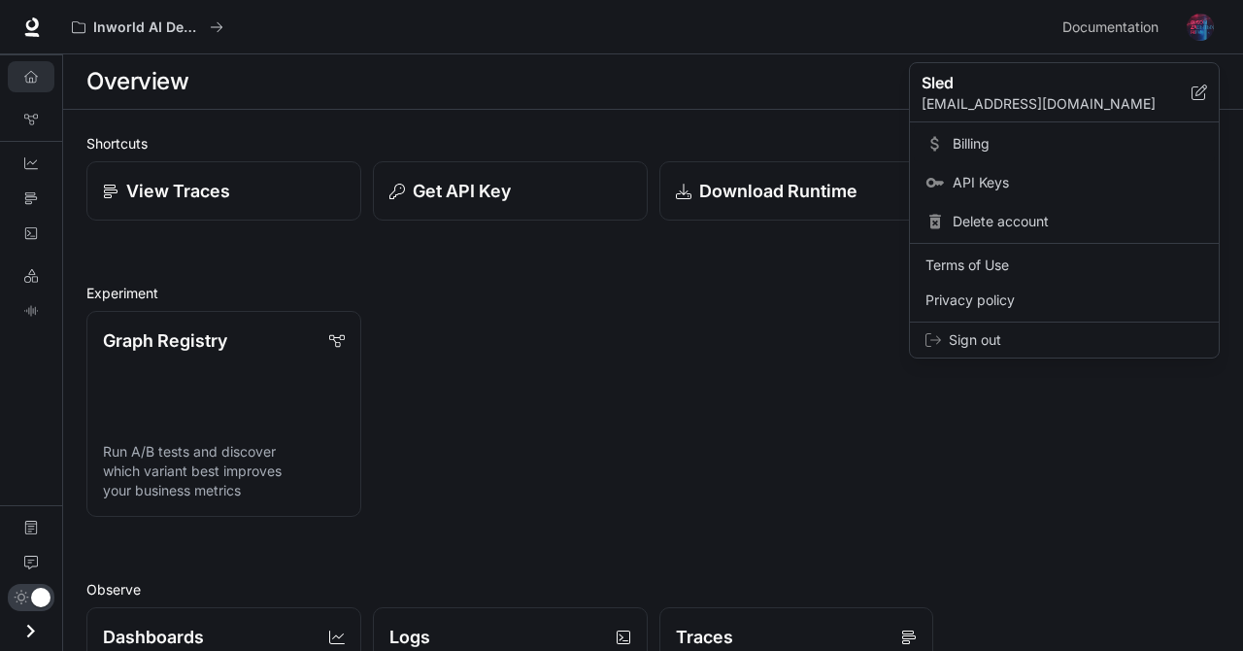
click at [959, 143] on span "Billing" at bounding box center [1078, 143] width 251 height 19
